Goal: Transaction & Acquisition: Purchase product/service

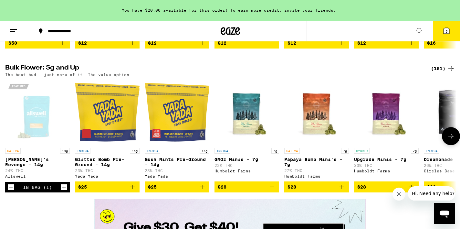
scroll to position [827, 0]
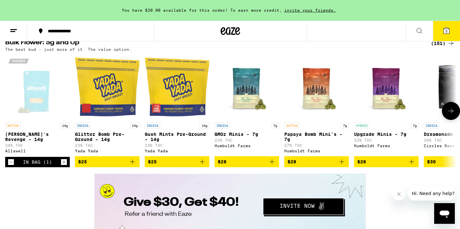
click at [11, 166] on icon "Decrement" at bounding box center [11, 162] width 6 height 8
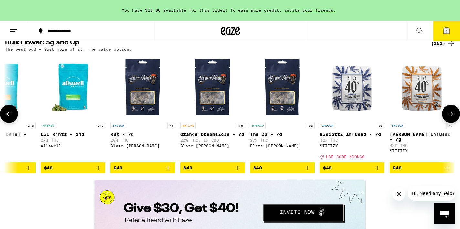
scroll to position [0, 2939]
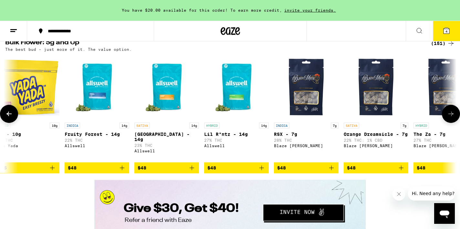
click at [266, 173] on button "$48" at bounding box center [236, 167] width 65 height 11
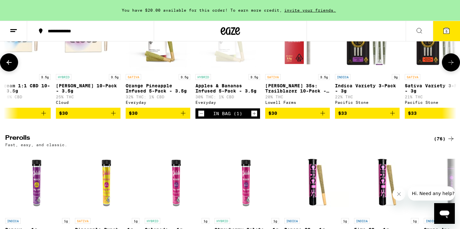
scroll to position [0, 1624]
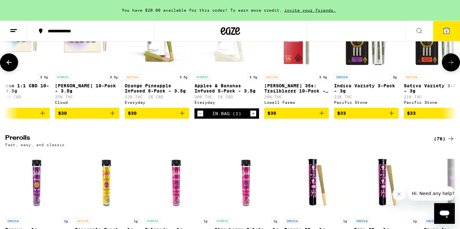
click at [183, 117] on icon "Add to bag" at bounding box center [182, 113] width 8 height 8
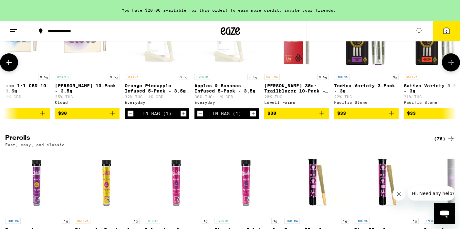
click at [200, 117] on icon "Decrement" at bounding box center [200, 113] width 6 height 8
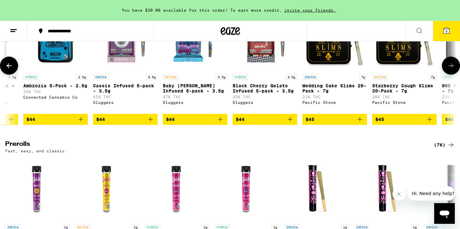
scroll to position [0, 5842]
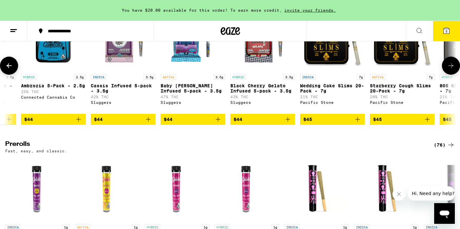
click at [286, 121] on icon "Add to bag" at bounding box center [287, 119] width 5 height 5
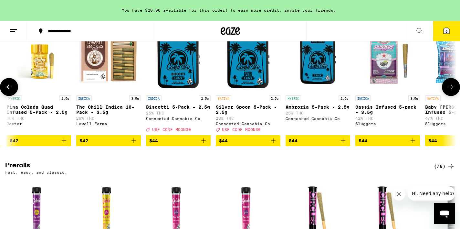
scroll to position [0, 5575]
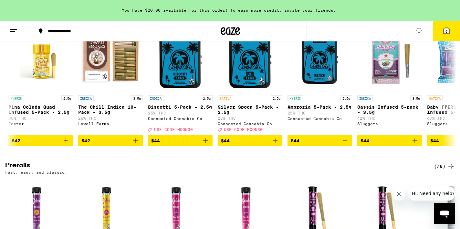
click at [446, 36] on button "6" at bounding box center [446, 31] width 27 height 20
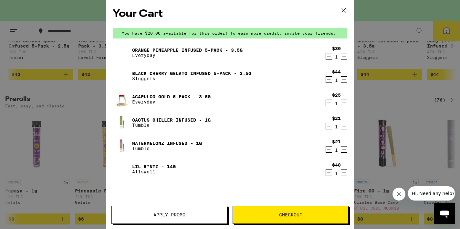
scroll to position [1585, 0]
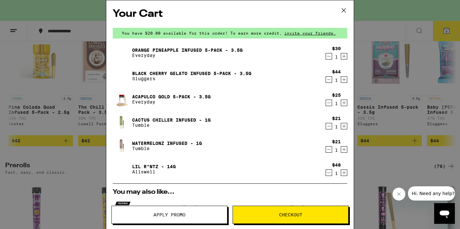
click at [87, 61] on div "Your Cart You have $20.00 available for this order! To earn more credit, invite…" at bounding box center [230, 114] width 460 height 229
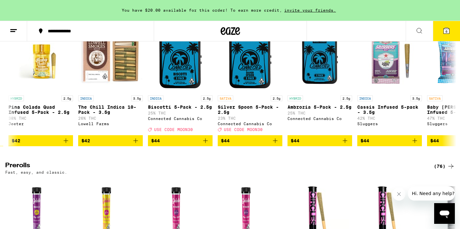
click at [87, 20] on h2 "Preroll Pack" at bounding box center [214, 16] width 418 height 8
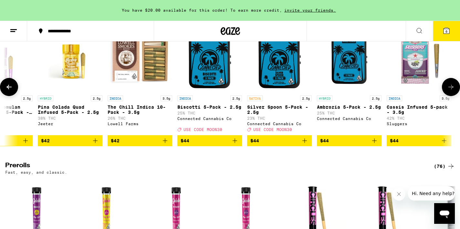
scroll to position [0, 5537]
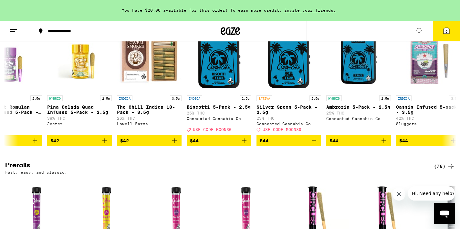
click at [417, 32] on icon at bounding box center [418, 30] width 5 height 5
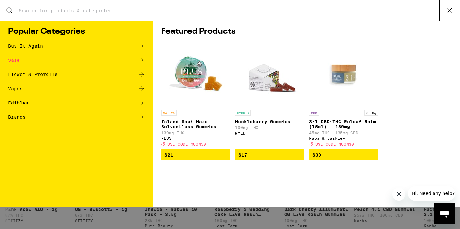
scroll to position [0, 0]
click at [280, 9] on input "Search for Products" at bounding box center [228, 11] width 421 height 6
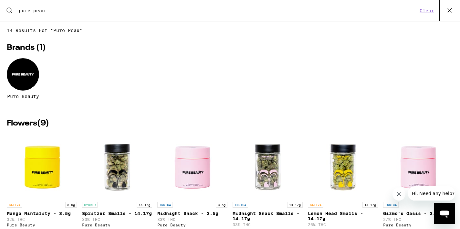
type input "pure peau"
click at [449, 18] on button at bounding box center [449, 10] width 20 height 21
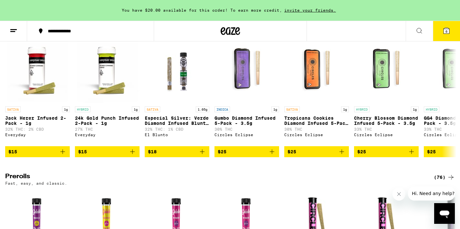
scroll to position [1641, 0]
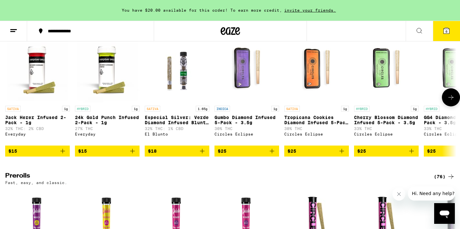
click at [64, 155] on icon "Add to bag" at bounding box center [63, 151] width 8 height 8
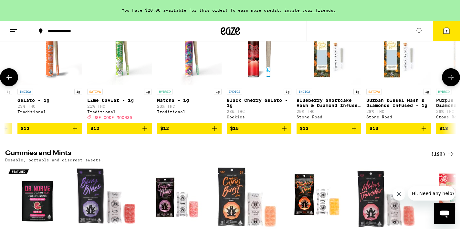
scroll to position [0, 2011]
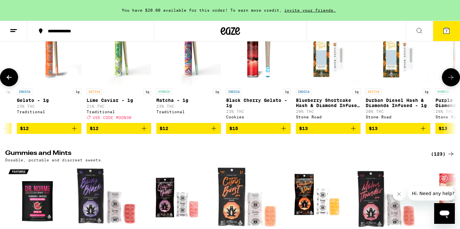
click at [216, 132] on icon "Add to bag" at bounding box center [214, 128] width 8 height 8
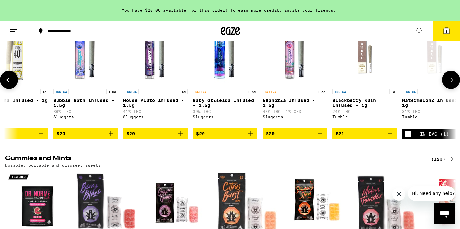
scroll to position [0, 3295]
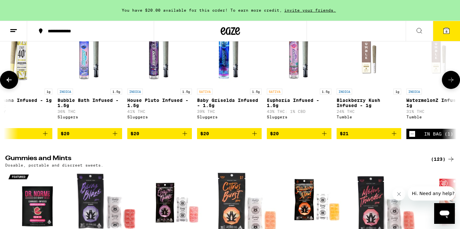
click at [324, 137] on icon "Add to bag" at bounding box center [324, 133] width 8 height 8
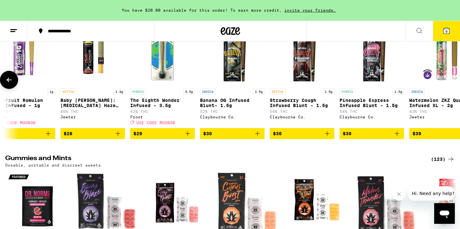
scroll to position [0, 4850]
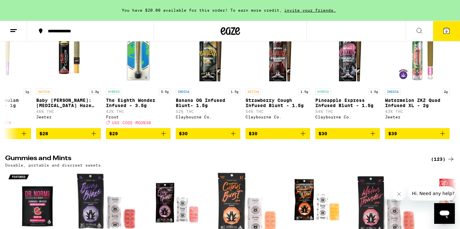
click at [450, 35] on button "9" at bounding box center [446, 31] width 27 height 20
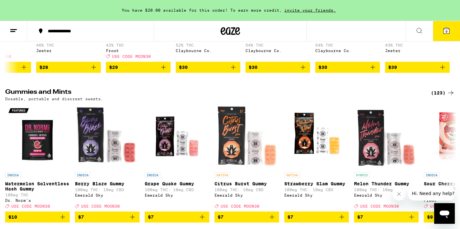
scroll to position [1742, 0]
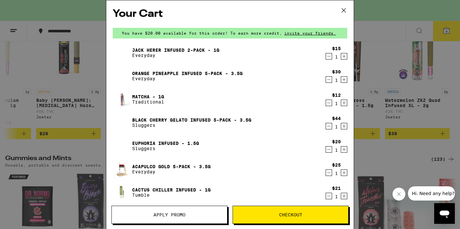
click at [182, 210] on button "Apply Promo" at bounding box center [169, 214] width 116 height 18
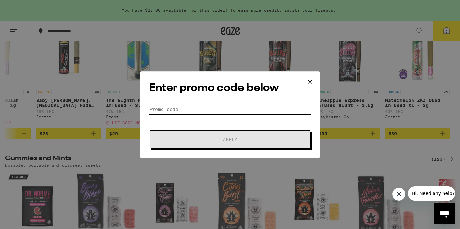
click at [221, 110] on input "Promo Code" at bounding box center [230, 109] width 162 height 10
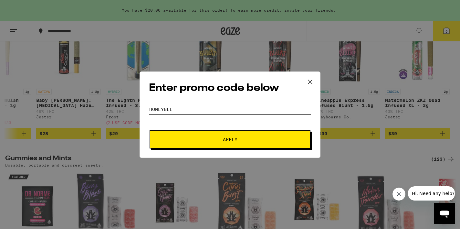
type input "honeybee"
click at [218, 140] on span "Apply" at bounding box center [230, 139] width 116 height 5
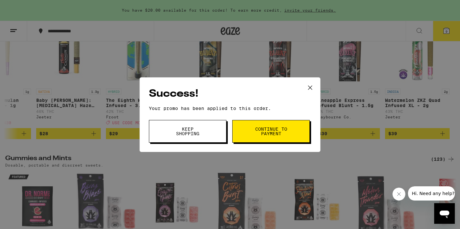
click at [200, 137] on button "Keep Shopping" at bounding box center [187, 131] width 77 height 23
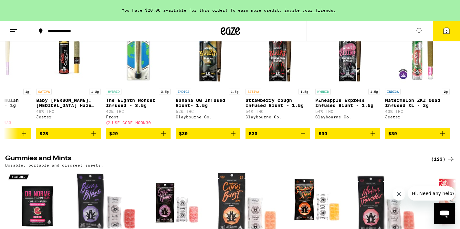
click at [443, 27] on icon at bounding box center [446, 31] width 8 height 8
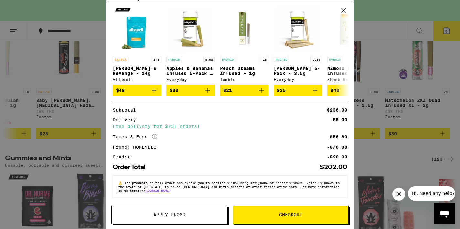
scroll to position [267, 0]
click at [176, 220] on button "Apply Promo" at bounding box center [169, 214] width 116 height 18
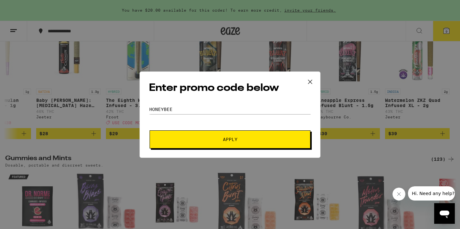
click at [212, 104] on div "Enter promo code below Promo Code honeybee Apply" at bounding box center [229, 114] width 181 height 86
click at [311, 82] on icon at bounding box center [310, 82] width 10 height 10
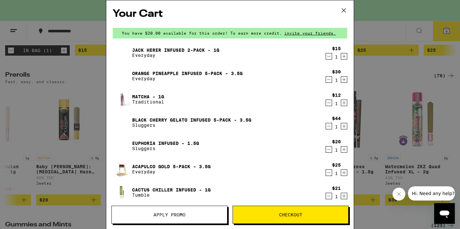
scroll to position [267, 0]
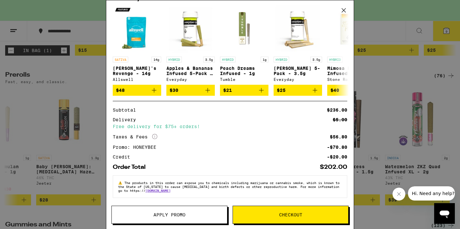
click at [277, 214] on span "Checkout" at bounding box center [290, 214] width 115 height 5
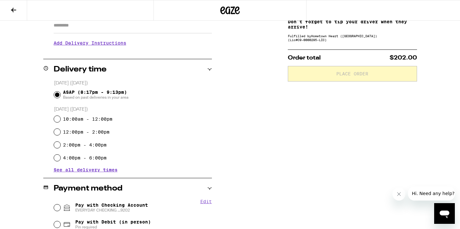
scroll to position [121, 0]
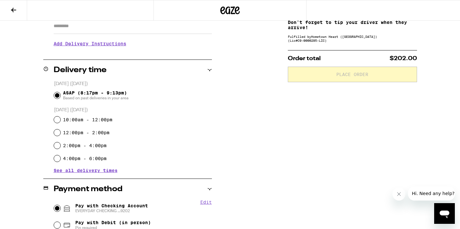
click at [57, 207] on input "Pay with Checking Account EVERYDAY CHECKING ...9202" at bounding box center [57, 208] width 6 height 6
radio input "true"
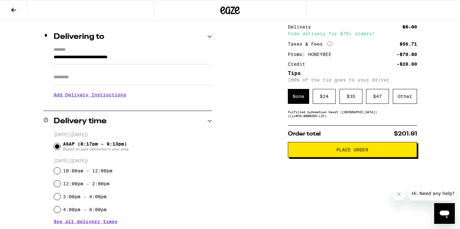
scroll to position [0, 0]
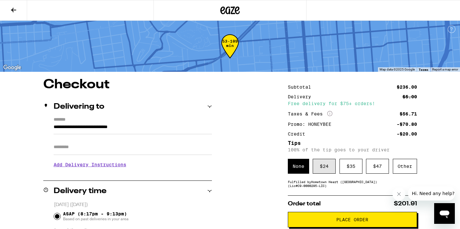
click at [326, 163] on div "$ 24" at bounding box center [324, 166] width 23 height 15
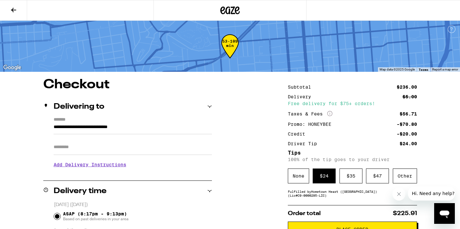
click at [116, 166] on h3 "Add Delivery Instructions" at bounding box center [133, 164] width 158 height 15
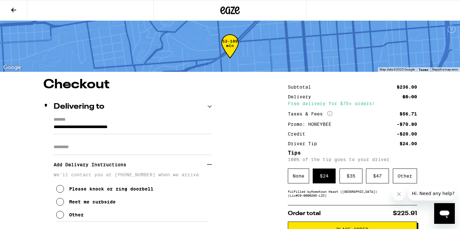
click at [57, 203] on icon at bounding box center [60, 202] width 8 height 8
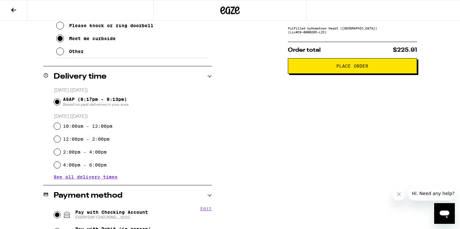
scroll to position [100, 0]
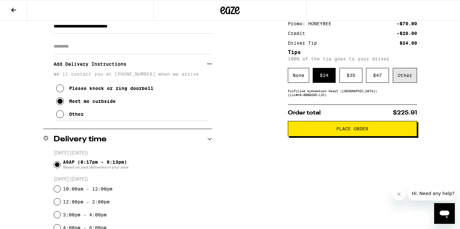
click at [405, 78] on div "Other" at bounding box center [405, 75] width 24 height 15
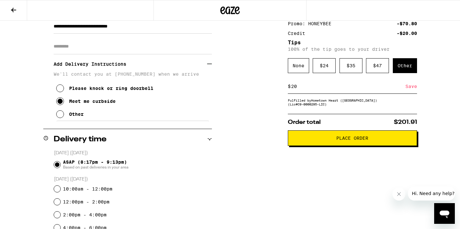
type input "20"
click at [412, 91] on div "Save" at bounding box center [411, 86] width 12 height 14
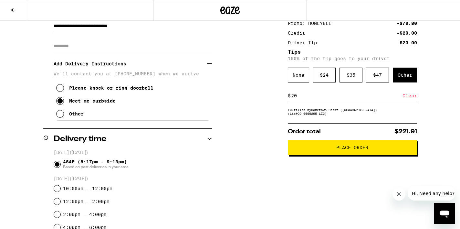
scroll to position [96, 0]
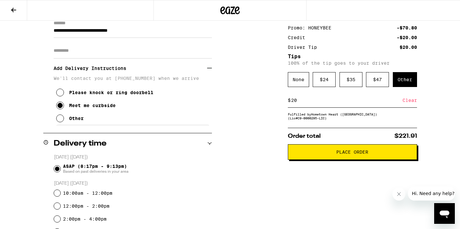
click at [320, 154] on span "Place Order" at bounding box center [352, 151] width 118 height 5
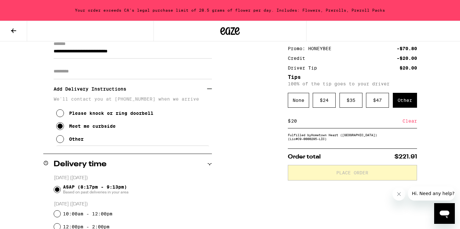
scroll to position [117, 0]
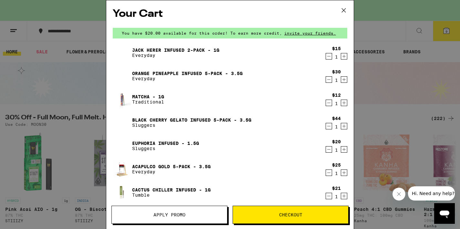
scroll to position [9, 0]
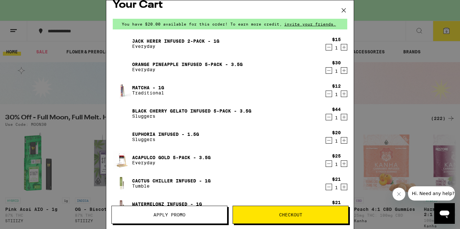
click at [327, 94] on icon "Decrement" at bounding box center [329, 94] width 4 height 0
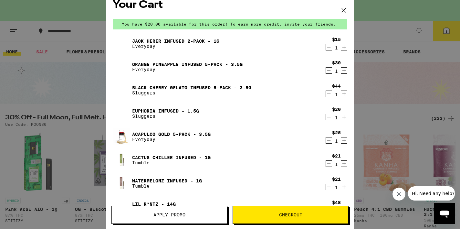
click at [271, 212] on span "Checkout" at bounding box center [290, 214] width 115 height 5
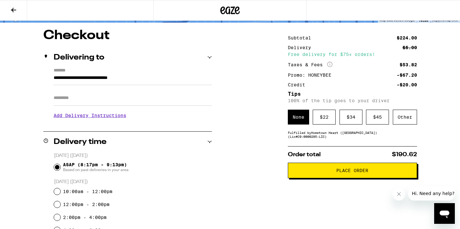
scroll to position [50, 0]
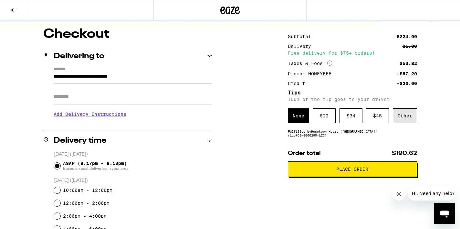
click at [409, 119] on div "Other" at bounding box center [405, 115] width 24 height 15
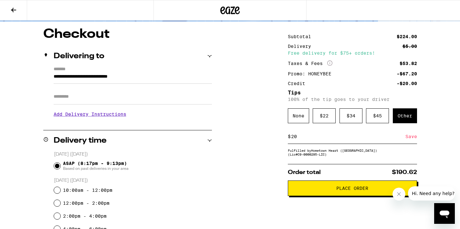
type input "20"
click at [411, 140] on div "Save" at bounding box center [411, 136] width 12 height 14
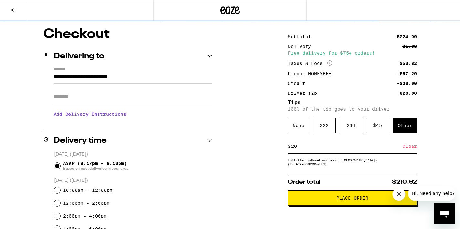
click at [71, 116] on h3 "Add Delivery Instructions" at bounding box center [133, 114] width 158 height 15
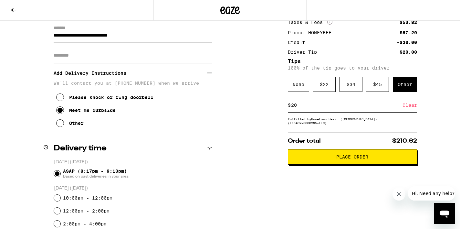
scroll to position [93, 0]
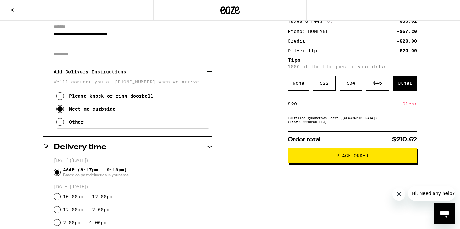
click at [333, 161] on button "Place Order" at bounding box center [352, 155] width 129 height 15
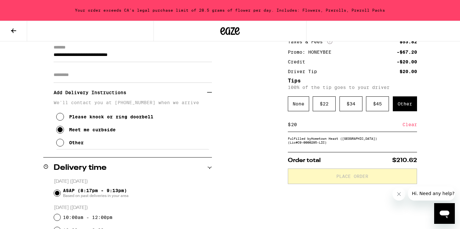
scroll to position [113, 0]
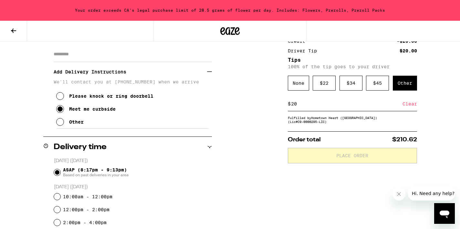
click at [11, 28] on icon at bounding box center [14, 31] width 8 height 8
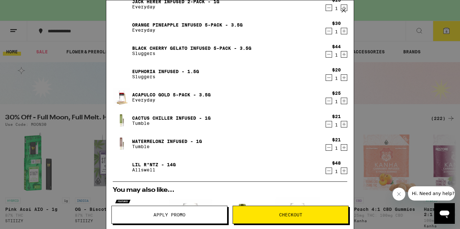
scroll to position [47, 0]
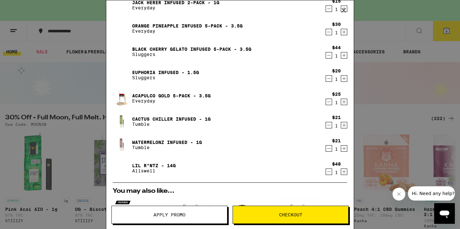
click at [329, 127] on icon "Decrement" at bounding box center [329, 125] width 6 height 8
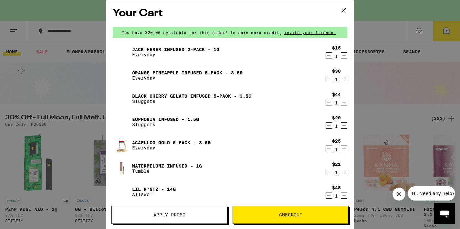
scroll to position [0, 0]
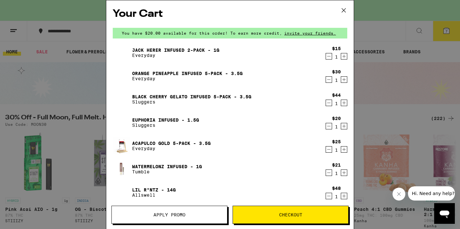
click at [294, 219] on button "Checkout" at bounding box center [290, 214] width 116 height 18
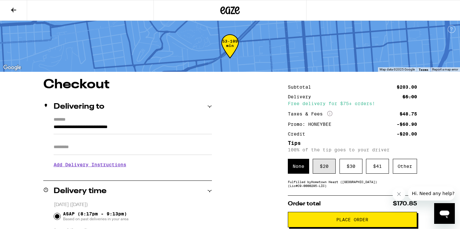
click at [324, 170] on div "$ 20" at bounding box center [324, 166] width 23 height 15
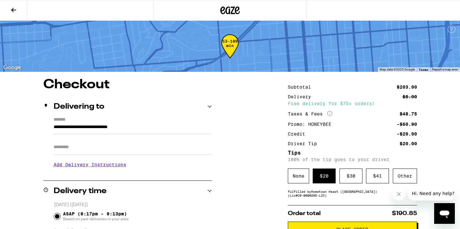
click at [118, 164] on h3 "Add Delivery Instructions" at bounding box center [133, 164] width 158 height 15
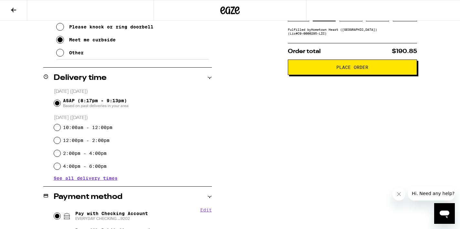
scroll to position [164, 0]
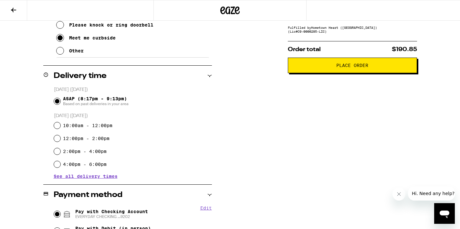
click at [358, 71] on button "Place Order" at bounding box center [352, 64] width 129 height 15
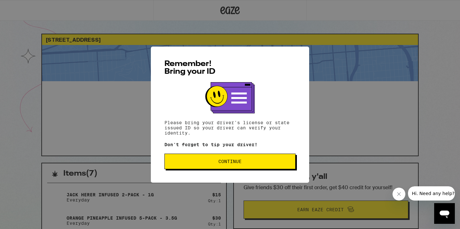
click at [242, 162] on span "Continue" at bounding box center [230, 161] width 120 height 5
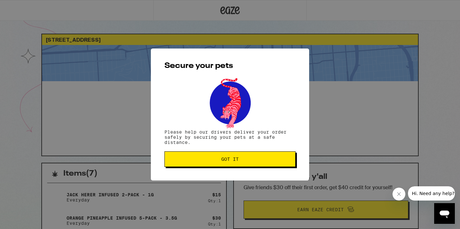
click at [242, 161] on span "Got it" at bounding box center [230, 159] width 120 height 5
